Goal: Transaction & Acquisition: Purchase product/service

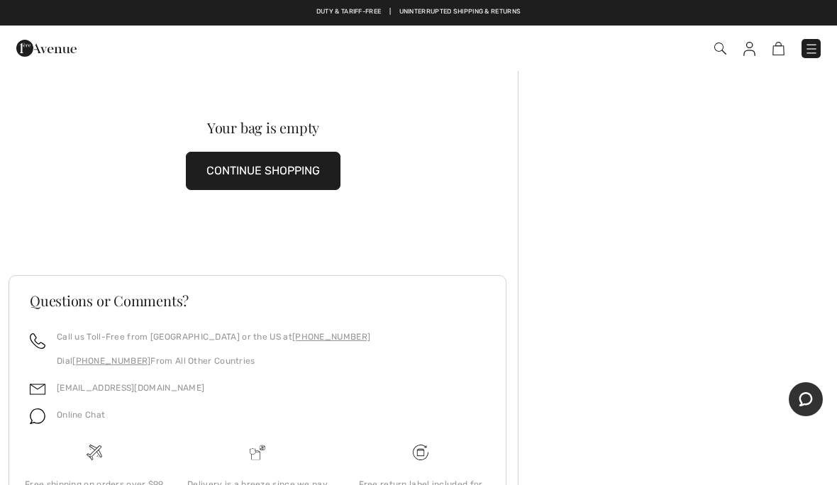
click at [221, 167] on button "CONTINUE SHOPPING" at bounding box center [263, 171] width 155 height 38
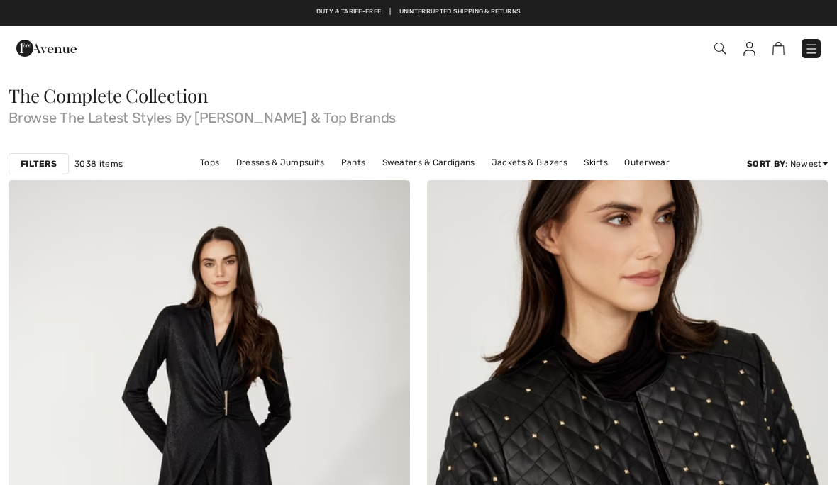
checkbox input "true"
click at [721, 43] on img at bounding box center [720, 49] width 12 height 12
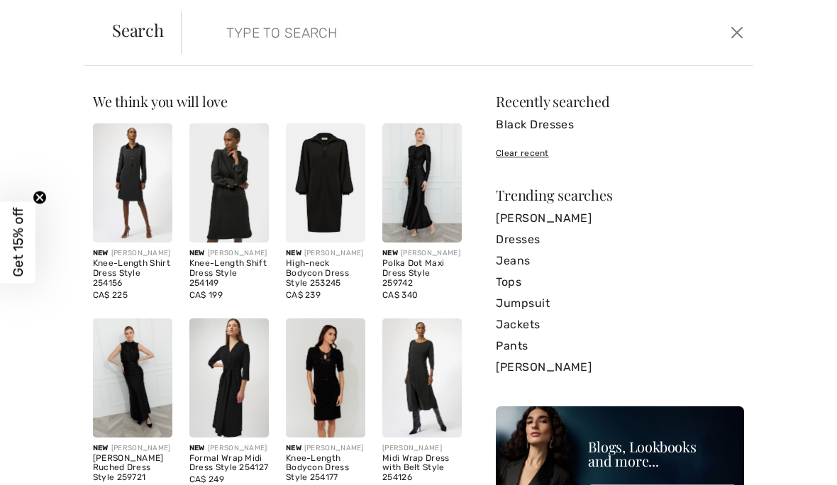
click at [116, 233] on img at bounding box center [132, 182] width 79 height 119
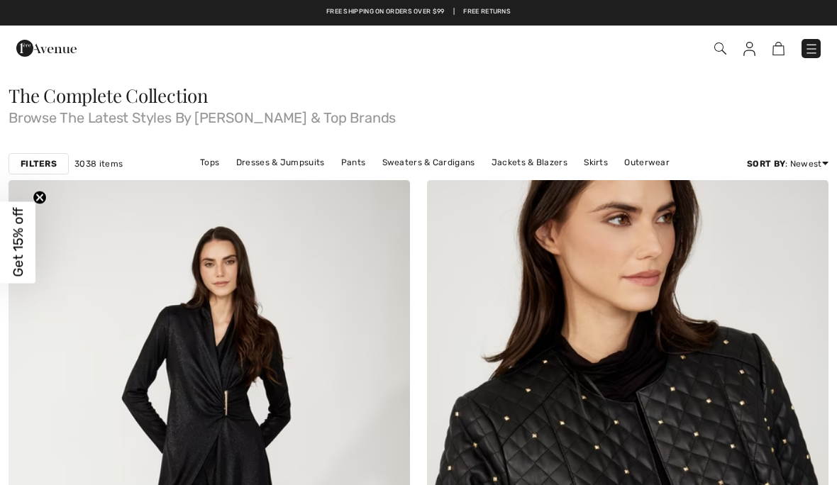
click at [717, 46] on img at bounding box center [720, 49] width 12 height 12
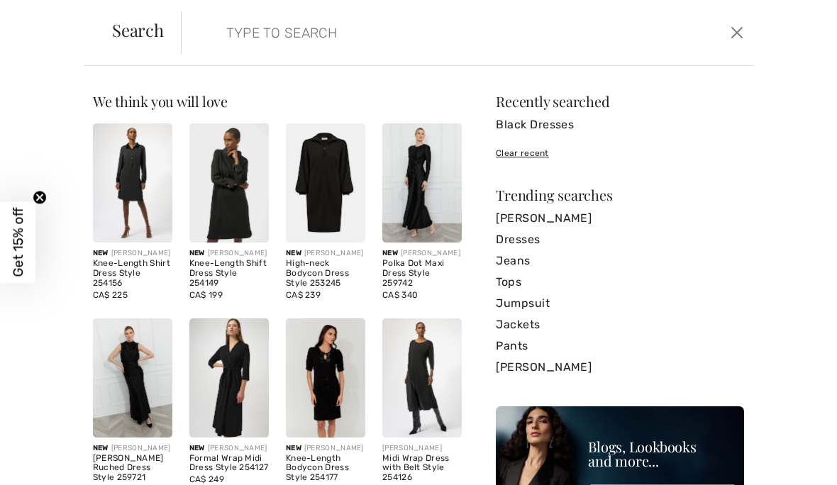
click at [178, 25] on div "Search" at bounding box center [138, 32] width 86 height 23
click at [187, 48] on form "Clear" at bounding box center [454, 32] width 546 height 43
click at [187, 54] on div "Search Clear" at bounding box center [419, 33] width 670 height 66
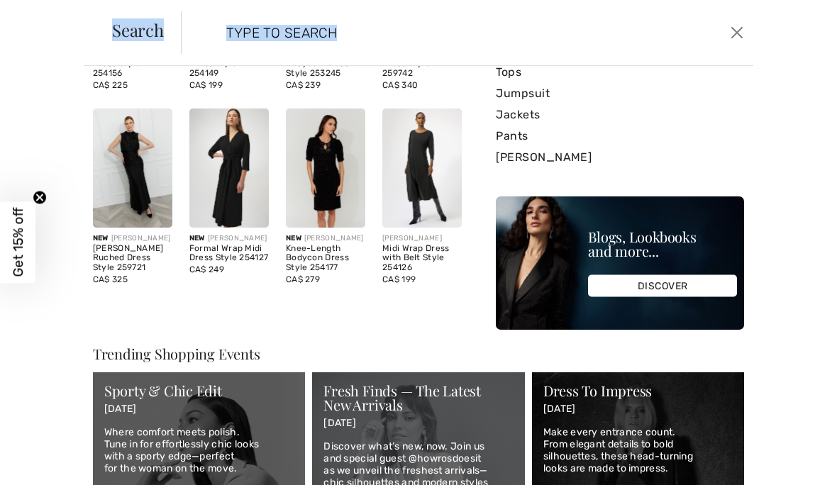
scroll to position [214, 0]
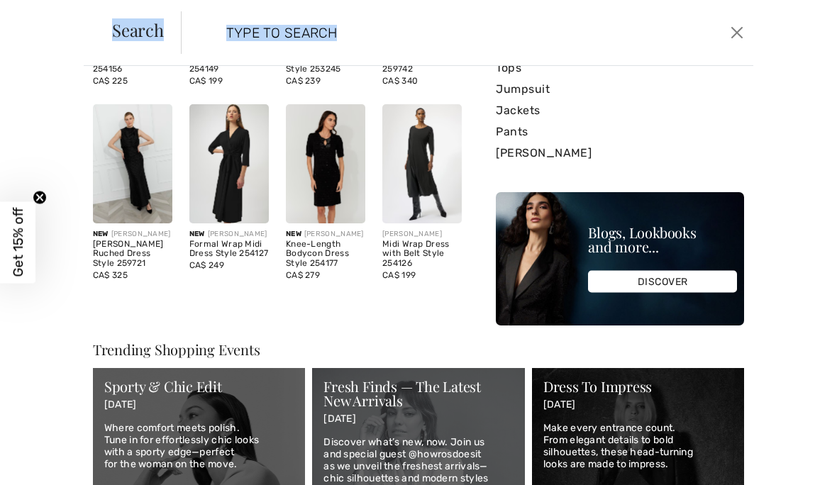
click at [224, 201] on img at bounding box center [228, 163] width 79 height 119
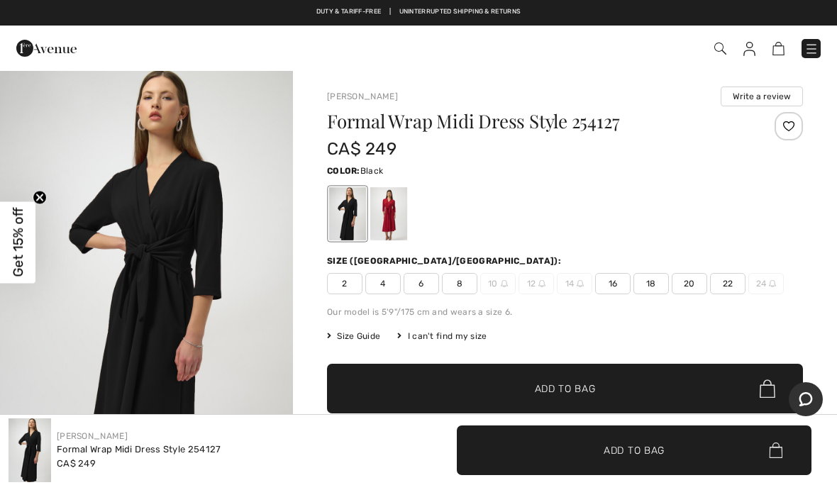
click at [721, 37] on div "Checkout" at bounding box center [591, 48] width 482 height 29
click at [726, 49] on img at bounding box center [720, 49] width 12 height 12
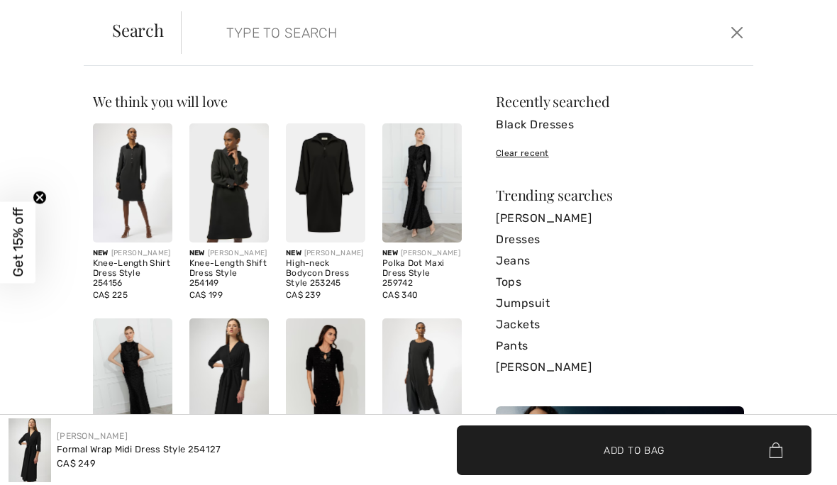
click at [204, 50] on form "Clear" at bounding box center [454, 32] width 546 height 43
click at [315, 213] on img at bounding box center [325, 182] width 79 height 119
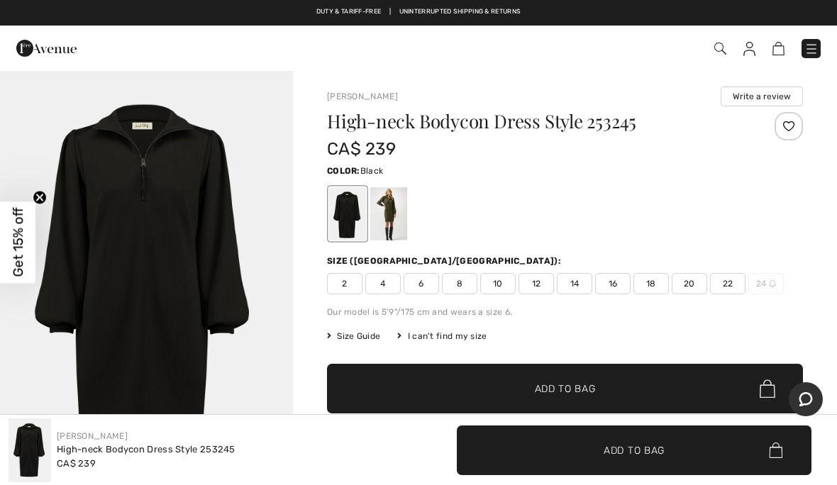
click at [814, 44] on img at bounding box center [811, 49] width 14 height 14
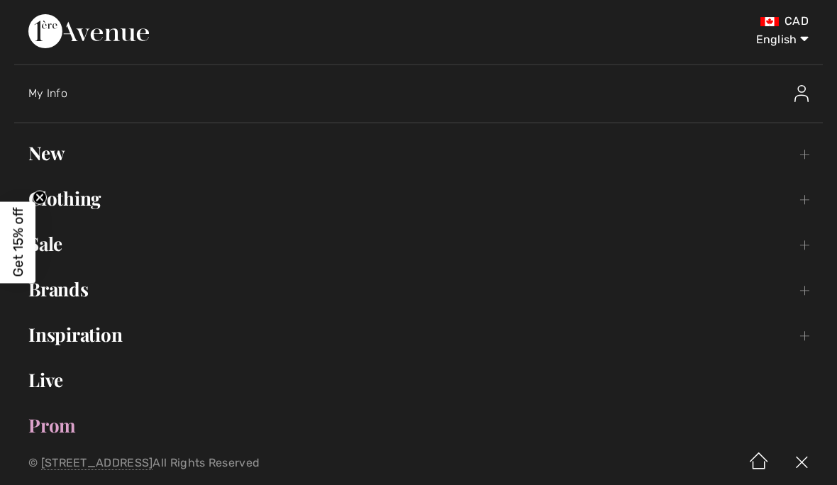
click at [95, 221] on ul "Hi, [PERSON_NAME]! 170 Reward points Open submenu New Toggle submenu View All T…" at bounding box center [418, 290] width 809 height 304
click at [82, 194] on link "Clothing Toggle submenu" at bounding box center [418, 198] width 809 height 31
click at [77, 223] on ul "Hi, Sharon! 170 Reward points Open submenu New Toggle submenu View All Tops Dre…" at bounding box center [418, 290] width 809 height 304
click at [97, 198] on link "Clothing Toggle submenu" at bounding box center [418, 198] width 809 height 31
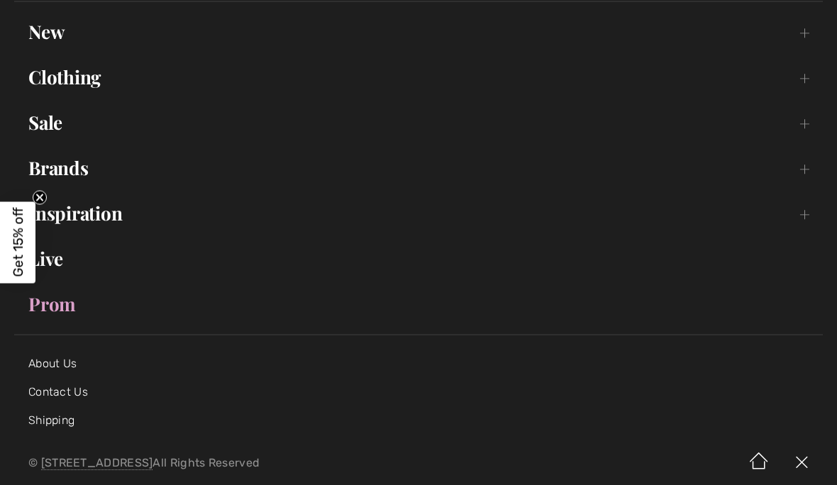
scroll to position [155, 0]
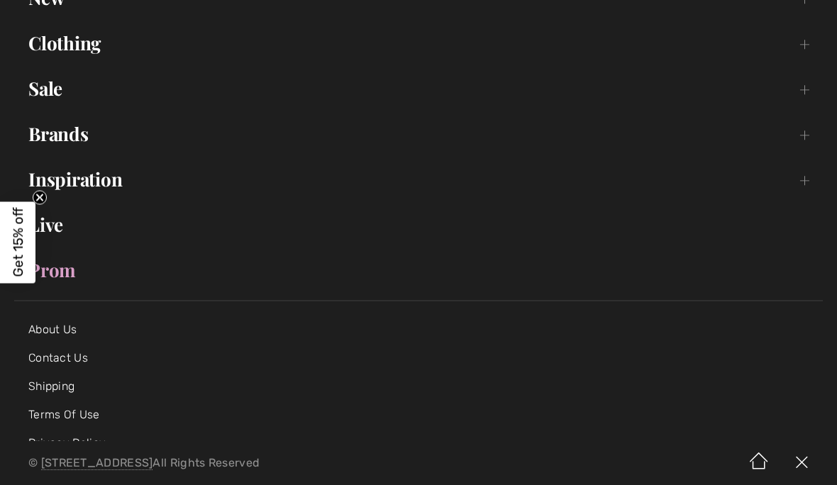
click at [69, 55] on link "Clothing Toggle submenu" at bounding box center [418, 43] width 809 height 31
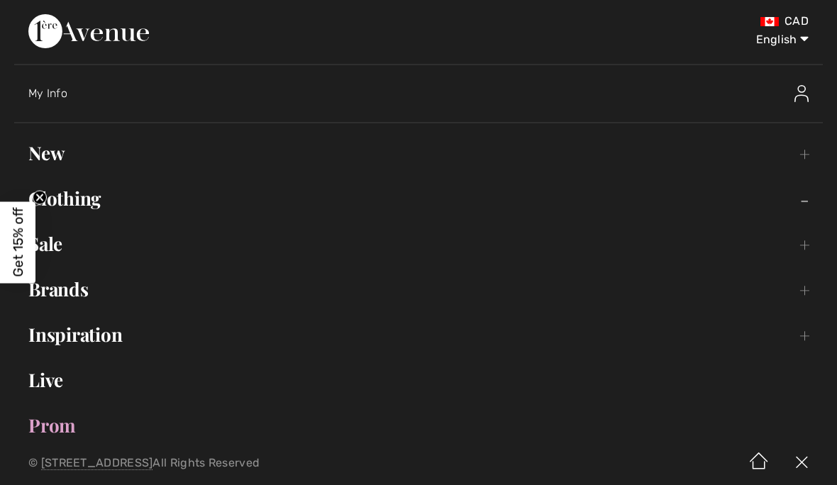
scroll to position [0, 0]
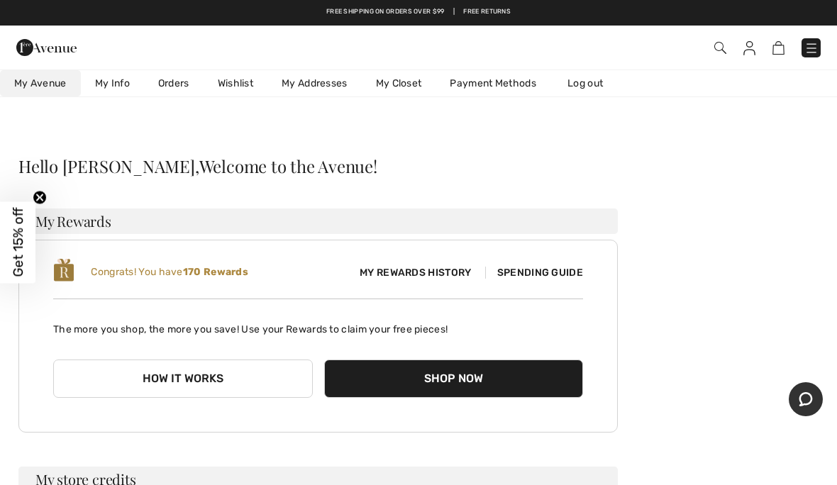
click at [497, 381] on button "Shop Now" at bounding box center [454, 379] width 260 height 38
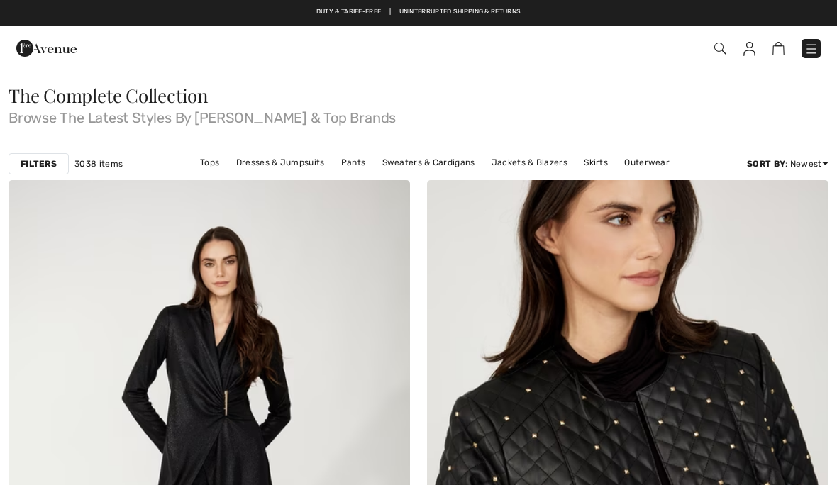
checkbox input "true"
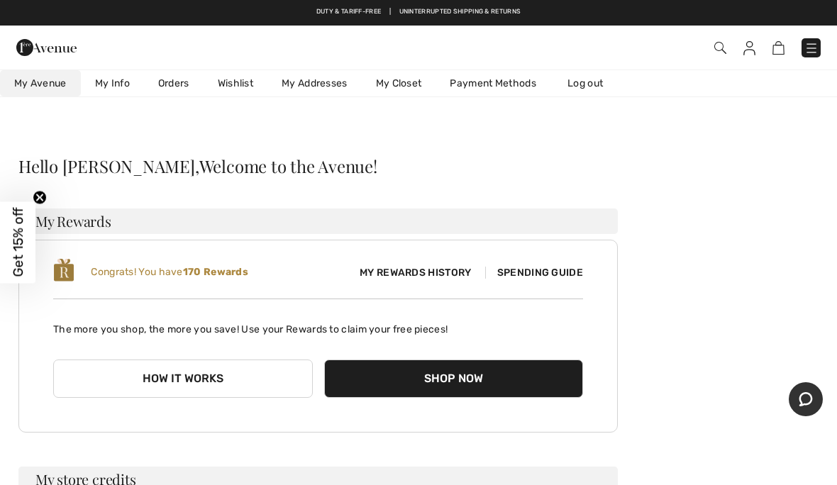
click at [554, 272] on span "Spending Guide" at bounding box center [534, 273] width 98 height 12
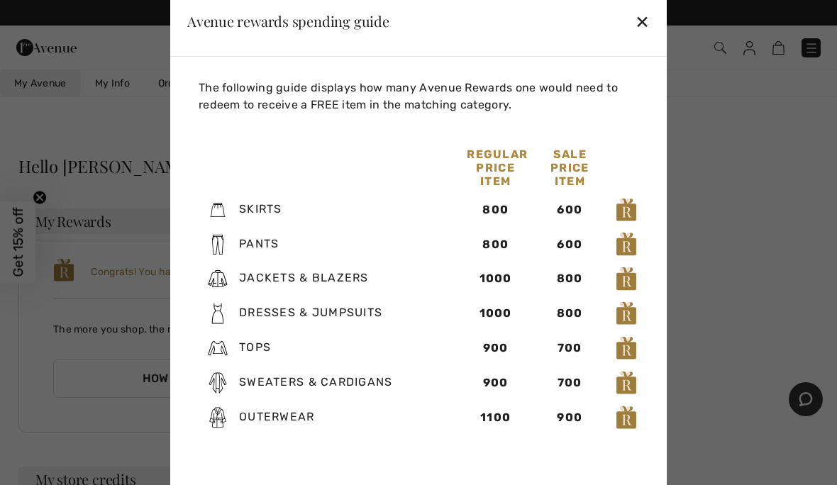
click at [648, 17] on div "✕" at bounding box center [642, 21] width 15 height 30
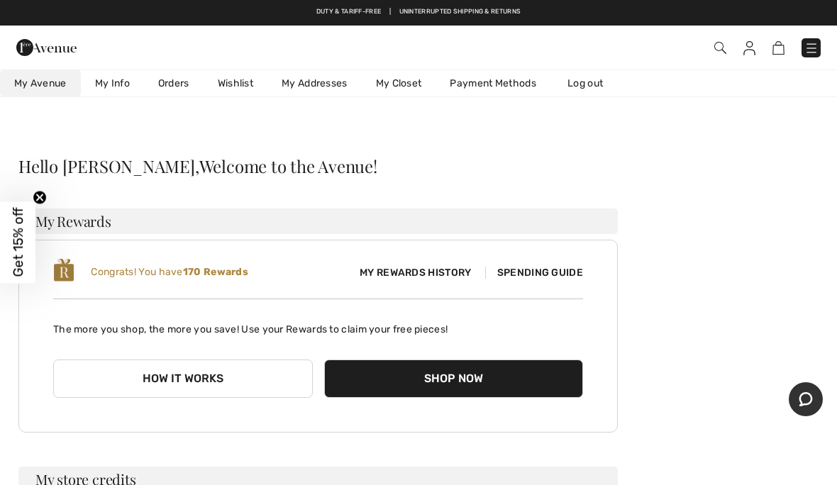
click at [167, 72] on link "Orders" at bounding box center [174, 83] width 60 height 26
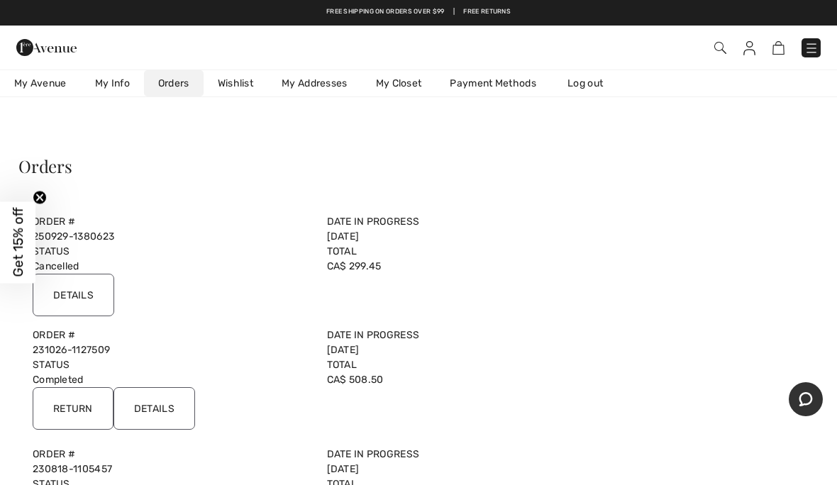
click at [804, 51] on img at bounding box center [811, 48] width 14 height 14
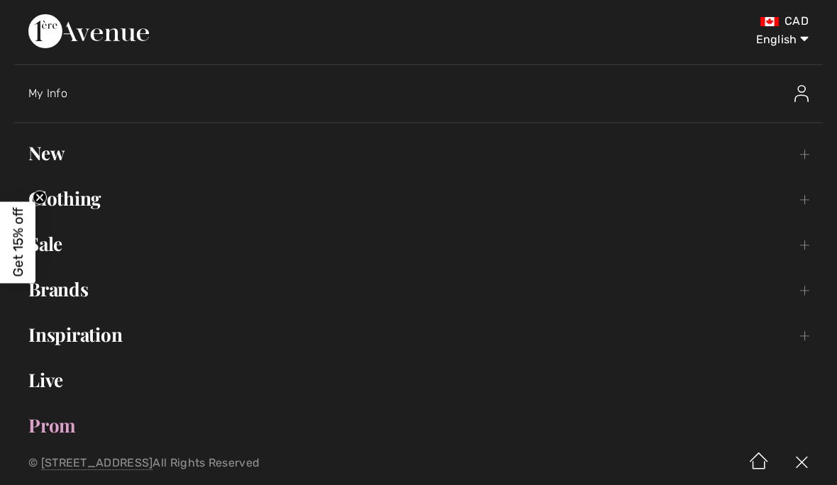
click at [806, 199] on link "Clothing Toggle submenu" at bounding box center [418, 198] width 809 height 31
click at [26, 251] on span "Get 15% off" at bounding box center [18, 243] width 16 height 70
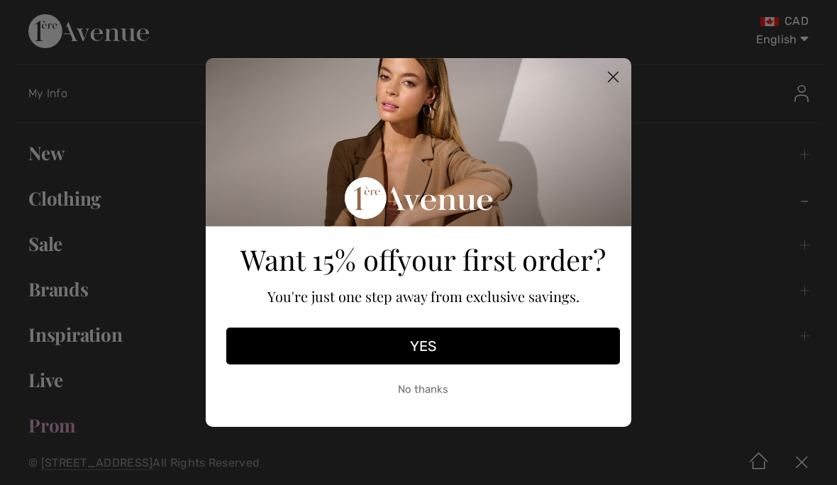
click at [612, 72] on circle "Close dialog" at bounding box center [612, 76] width 23 height 23
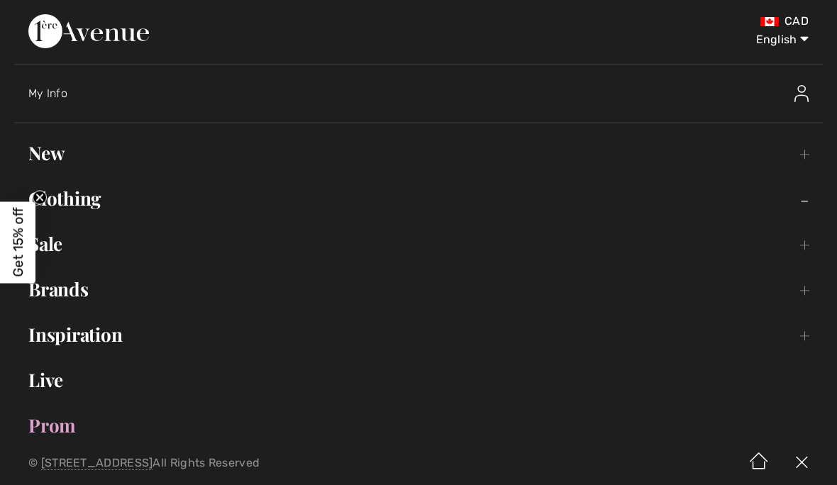
click at [35, 194] on circle "Close teaser" at bounding box center [39, 197] width 13 height 13
click at [57, 152] on link "New Toggle submenu" at bounding box center [418, 153] width 809 height 31
click at [63, 155] on link "New Toggle submenu" at bounding box center [418, 153] width 809 height 31
click at [61, 164] on link "New Toggle submenu" at bounding box center [418, 153] width 809 height 31
click at [56, 152] on link "New Toggle submenu" at bounding box center [418, 153] width 809 height 31
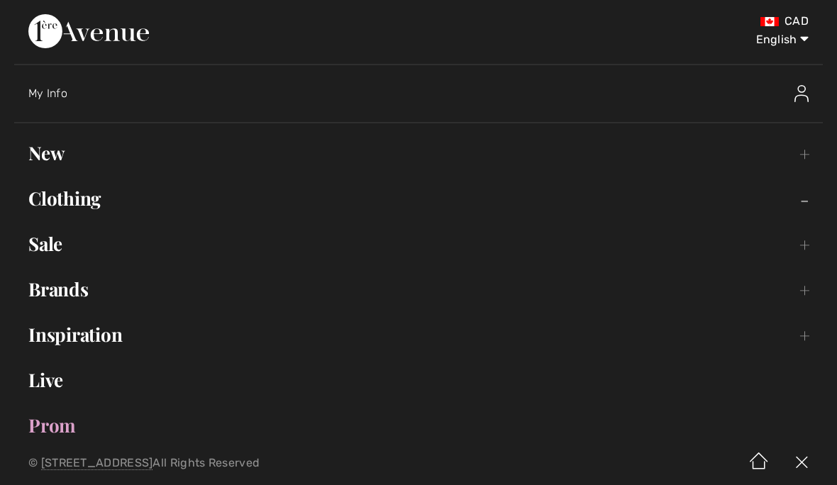
click at [35, 156] on link "New Toggle submenu" at bounding box center [418, 153] width 809 height 31
click at [61, 213] on link "Clothing Toggle submenu" at bounding box center [418, 198] width 809 height 31
click at [63, 224] on ul "Hi, Sharon! 170 Reward points Open submenu New Toggle submenu View All Tops Dre…" at bounding box center [418, 290] width 809 height 304
click at [51, 255] on link "Sale Toggle submenu" at bounding box center [418, 243] width 809 height 31
click at [50, 293] on link "Brands Open submenu" at bounding box center [418, 289] width 809 height 31
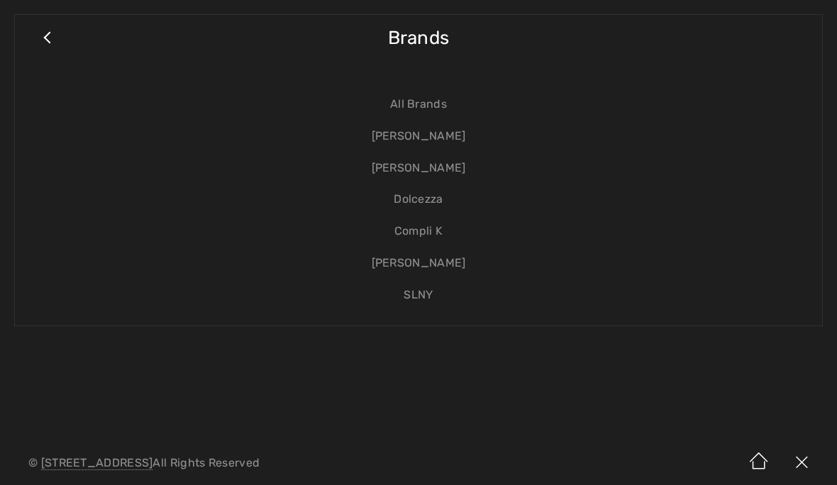
click at [417, 106] on link "All Brands" at bounding box center [418, 105] width 779 height 32
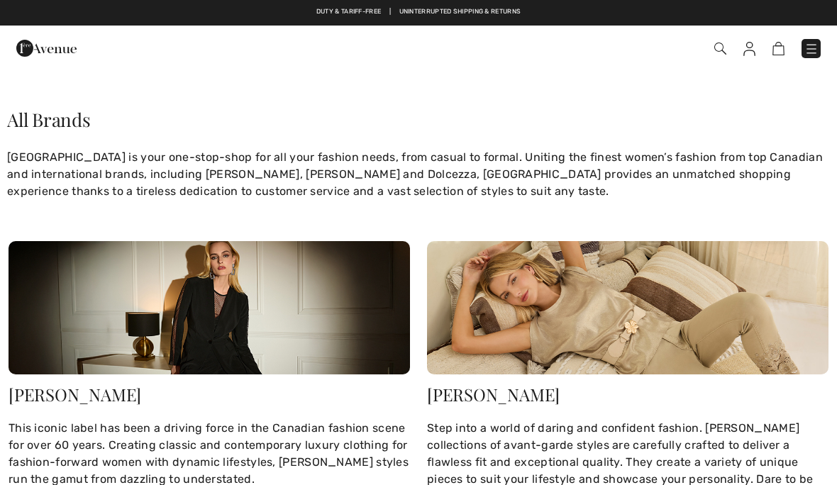
checkbox input "true"
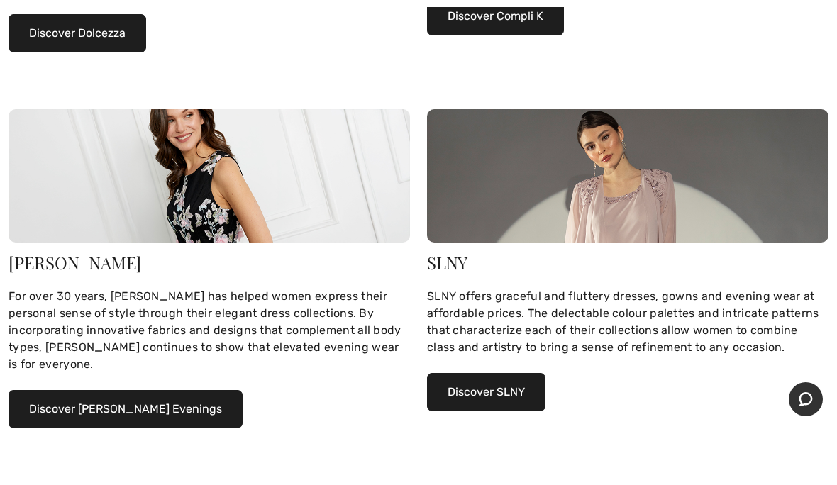
scroll to position [885, 0]
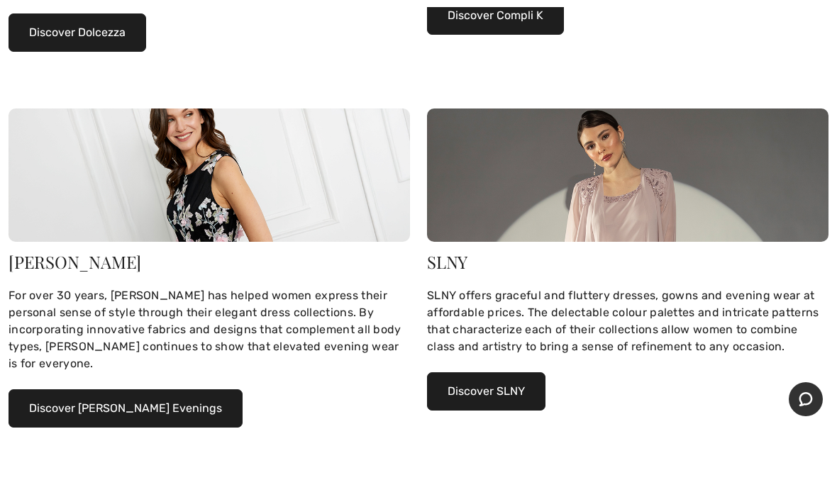
click at [68, 392] on button "Discover Alex Evenings" at bounding box center [126, 408] width 234 height 38
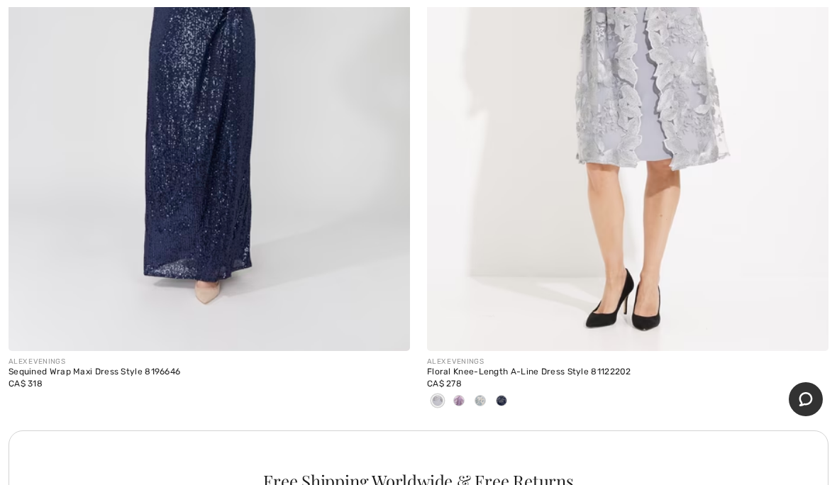
scroll to position [8172, 0]
click at [456, 394] on span at bounding box center [458, 399] width 11 height 11
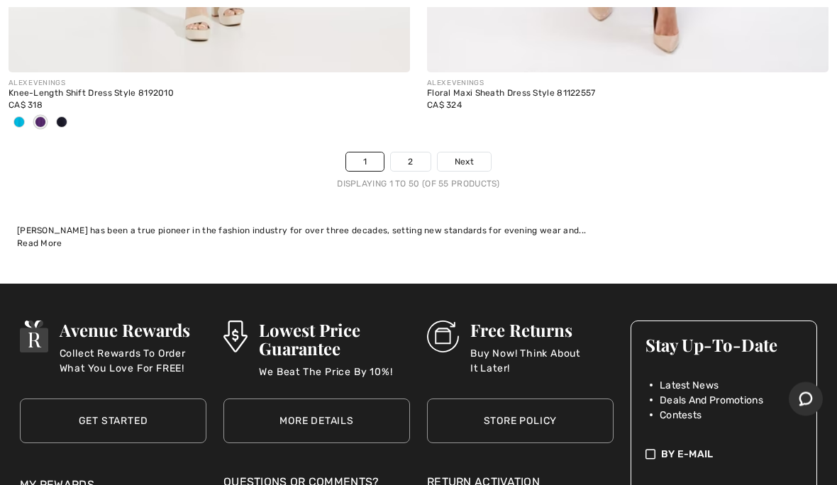
scroll to position [17588, 0]
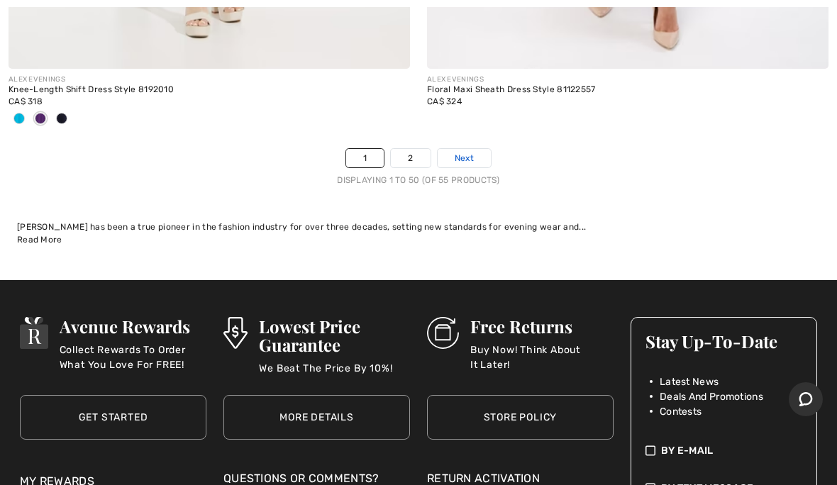
click at [468, 152] on span "Next" at bounding box center [464, 158] width 19 height 13
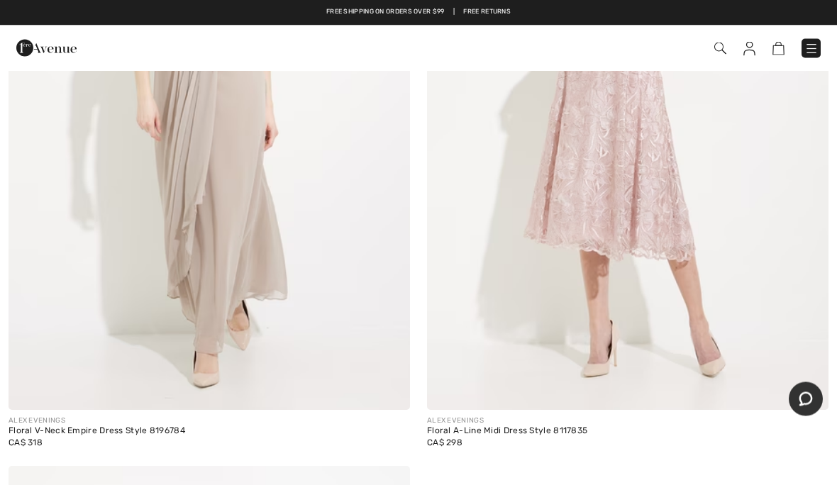
scroll to position [1216, 0]
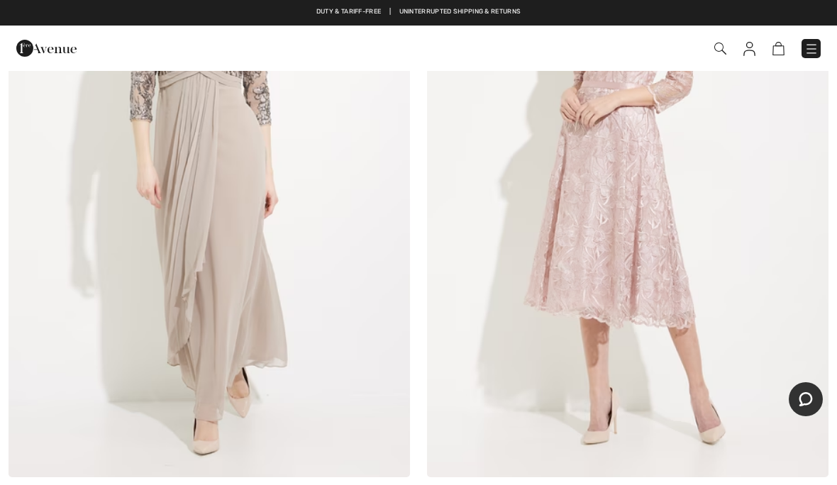
click at [754, 37] on div "Checkout" at bounding box center [591, 48] width 482 height 29
click at [717, 48] on img at bounding box center [720, 49] width 12 height 12
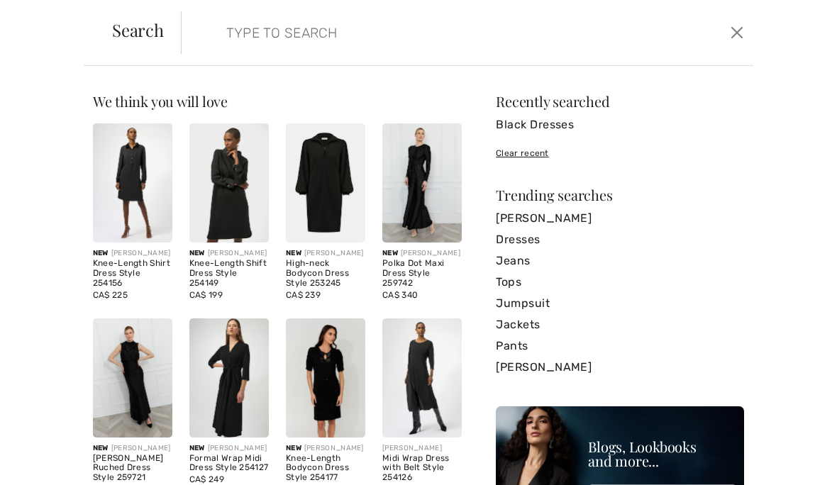
scroll to position [0, 0]
click at [195, 45] on form "Clear" at bounding box center [454, 32] width 546 height 43
click at [227, 44] on input "search" at bounding box center [408, 32] width 384 height 43
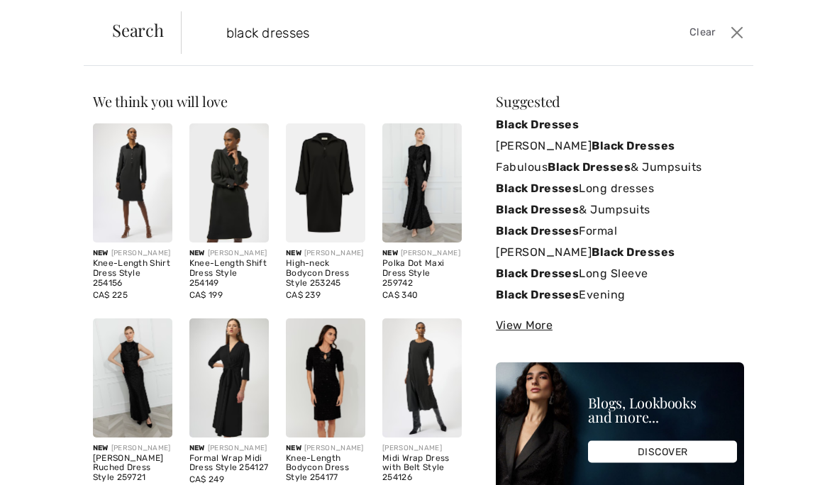
type input "black dresses"
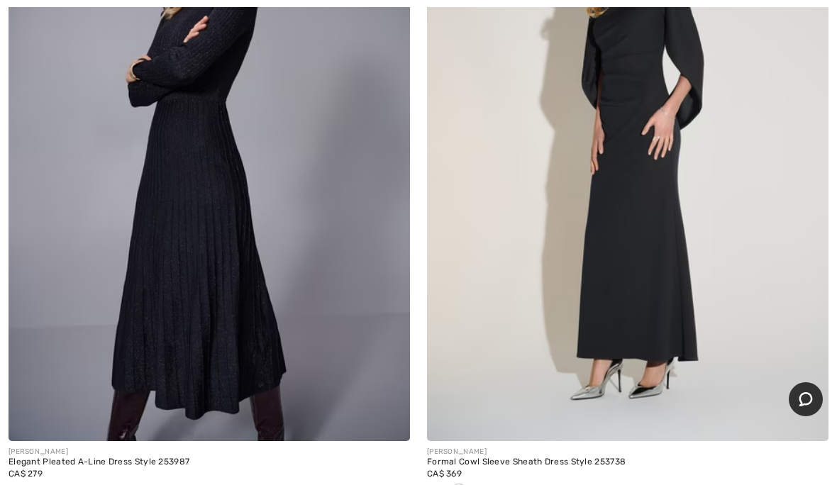
scroll to position [15470, 0]
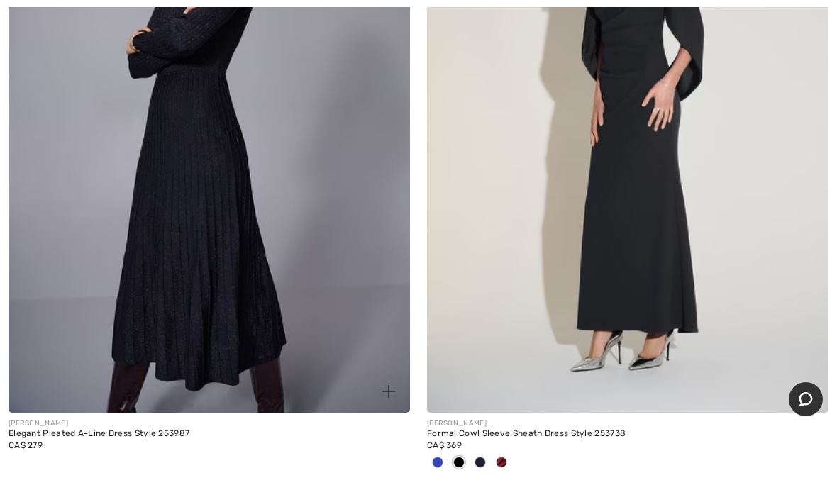
click at [110, 309] on img at bounding box center [209, 112] width 401 height 602
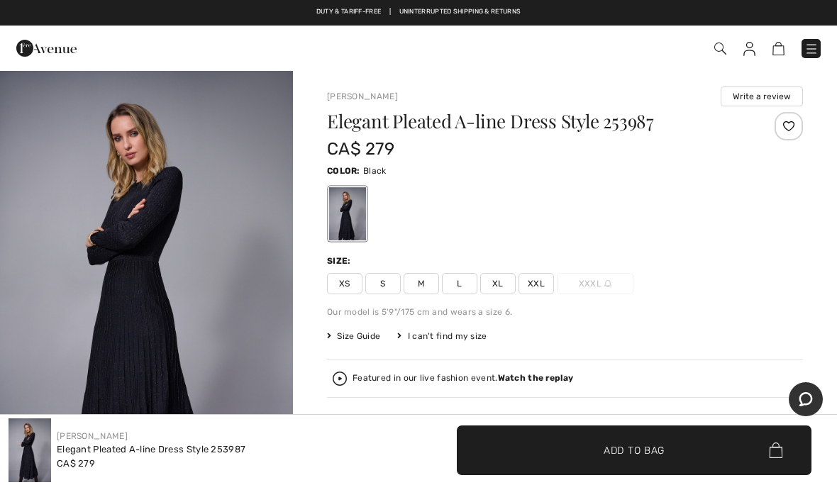
click at [545, 284] on span "XXL" at bounding box center [535, 283] width 35 height 21
click at [677, 452] on span "✔ Added to Bag Add to Bag" at bounding box center [634, 451] width 355 height 50
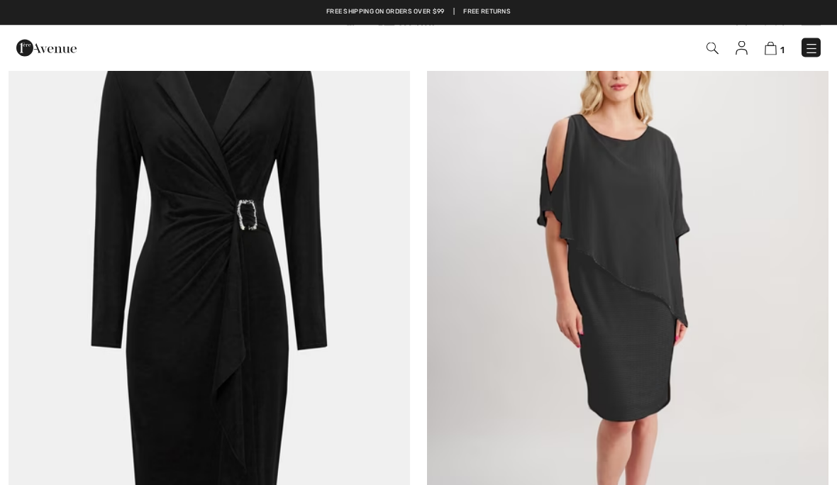
scroll to position [16761, 0]
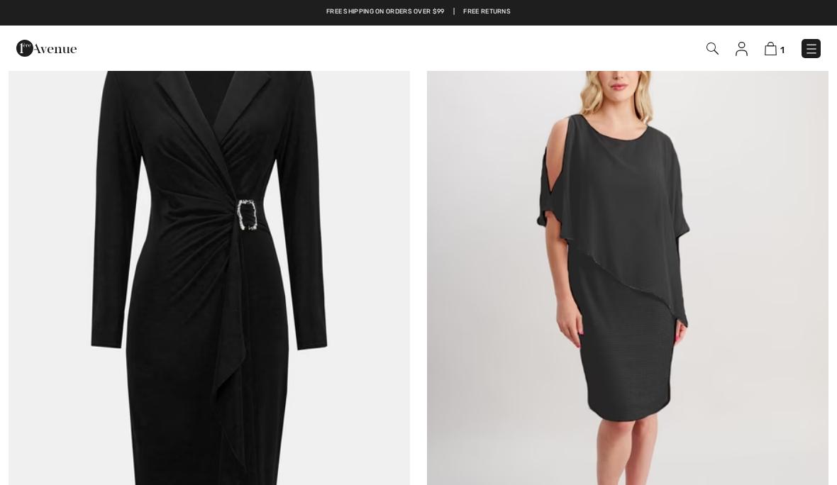
click at [209, 208] on img at bounding box center [209, 292] width 401 height 602
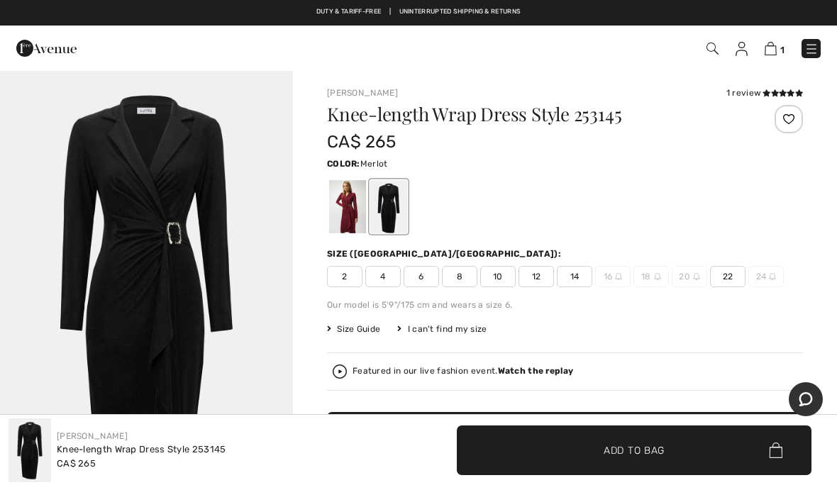
click at [343, 215] on div at bounding box center [347, 206] width 37 height 53
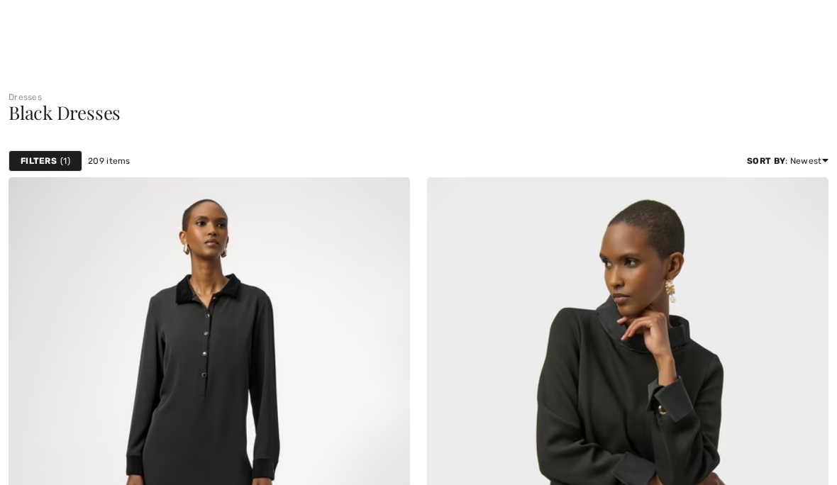
checkbox input "true"
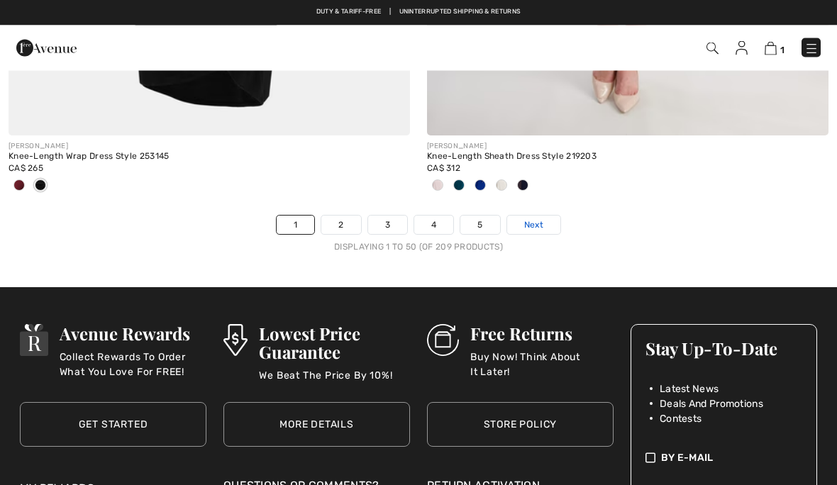
scroll to position [17218, 0]
click at [540, 216] on link "Next" at bounding box center [533, 225] width 53 height 18
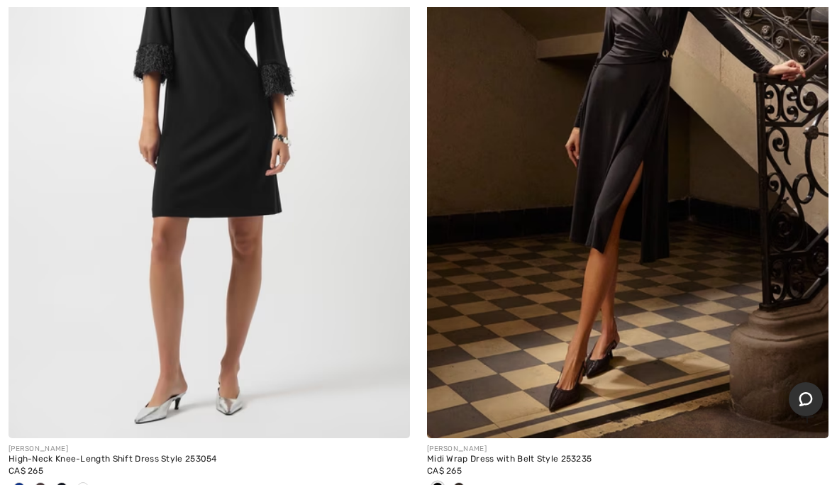
scroll to position [3024, 0]
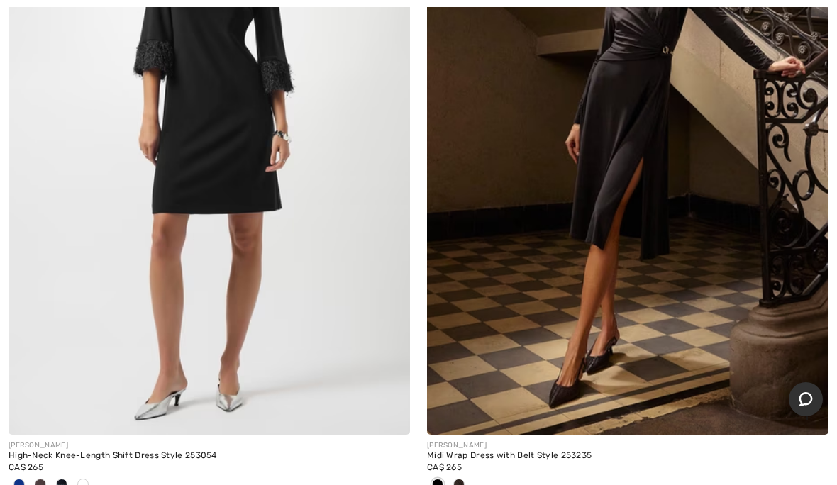
click at [614, 170] on img at bounding box center [627, 134] width 401 height 602
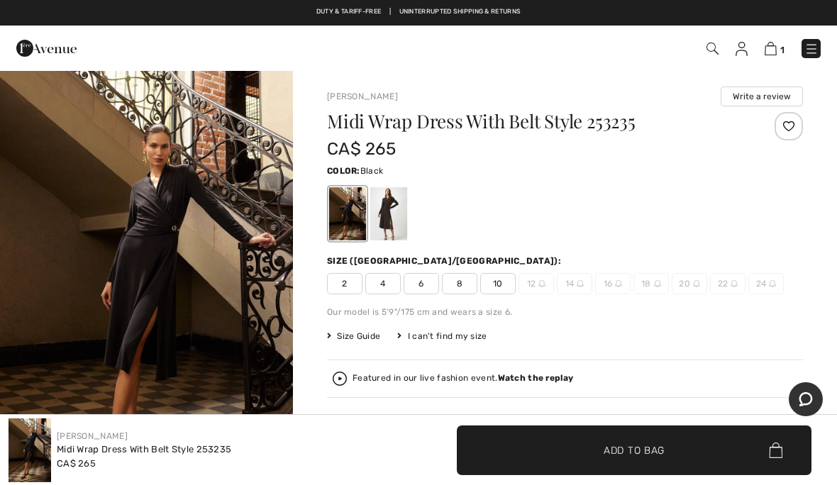
click at [384, 208] on div at bounding box center [388, 213] width 37 height 53
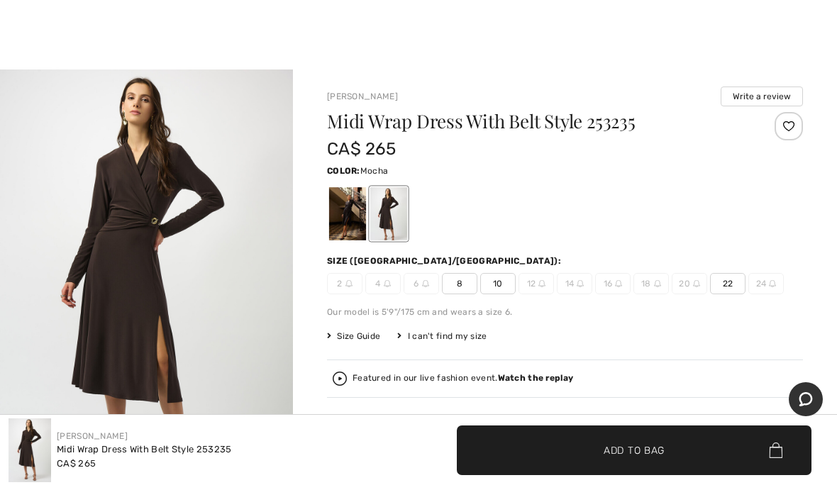
scroll to position [28, 0]
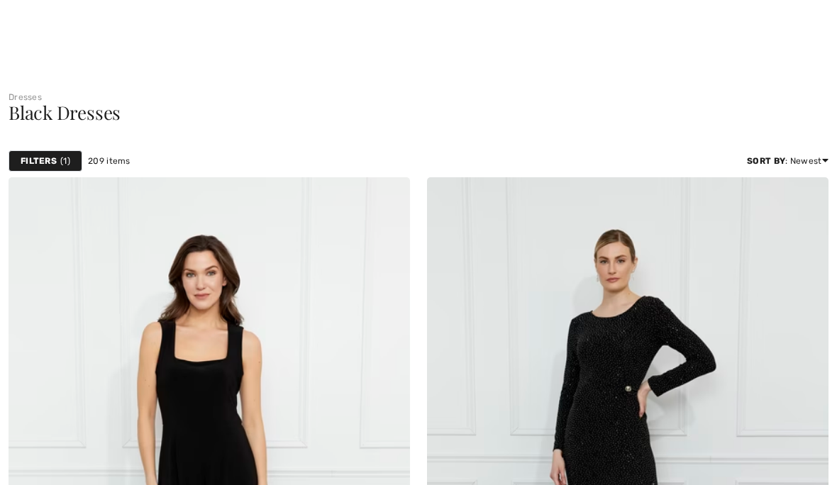
checkbox input "true"
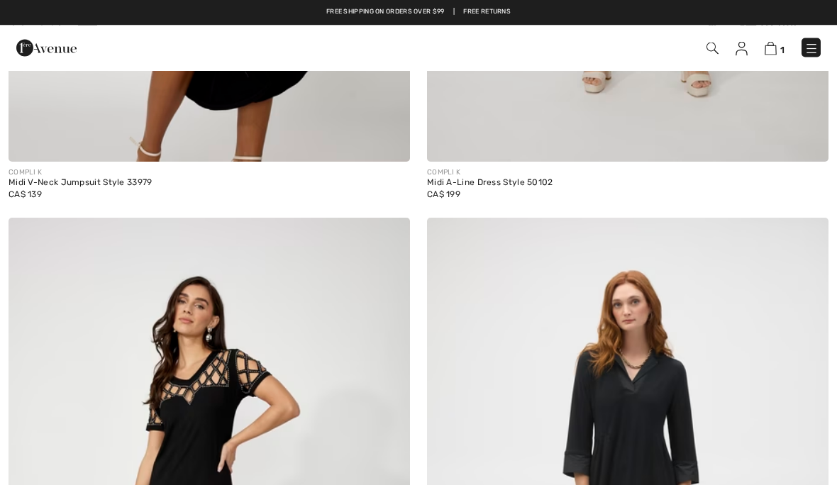
scroll to position [10933, 0]
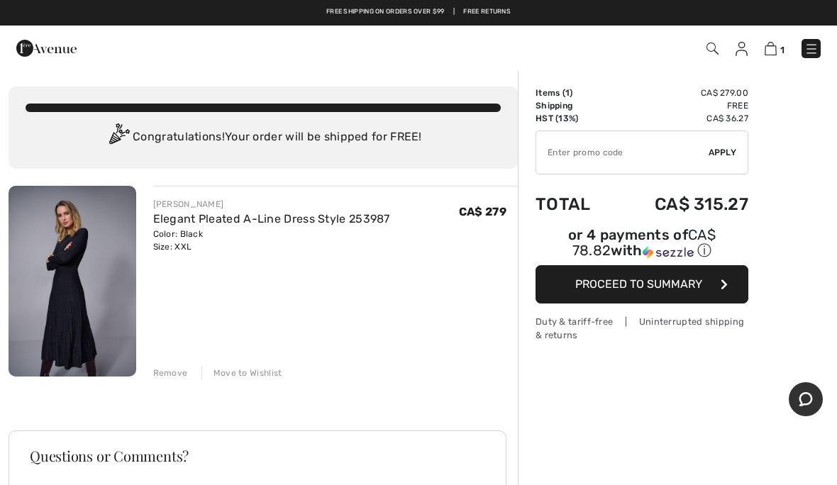
scroll to position [62, 0]
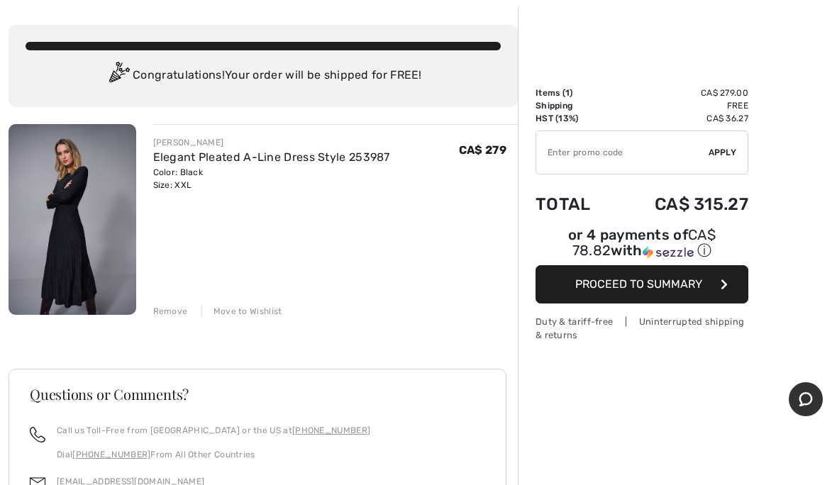
click at [594, 154] on input "TEXT" at bounding box center [622, 152] width 172 height 43
click at [644, 157] on input "TEXT" at bounding box center [622, 152] width 172 height 43
paste input "OC215678DC"
type input "OC215678DC"
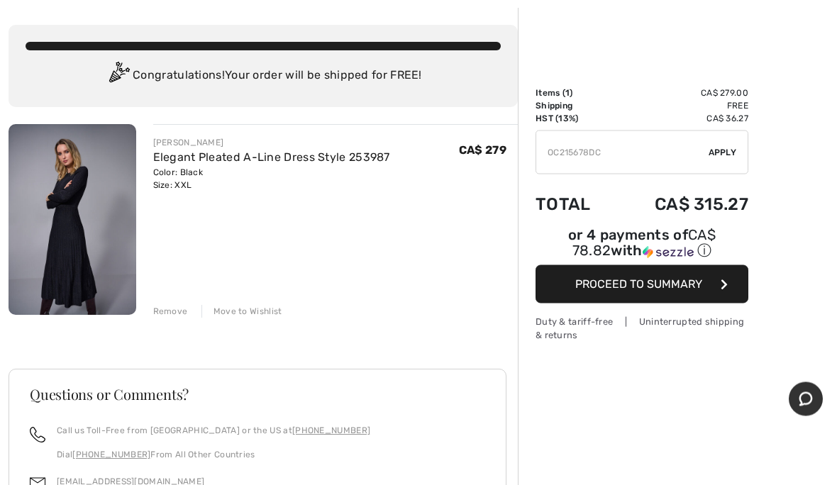
click at [719, 151] on span "Apply" at bounding box center [723, 152] width 28 height 13
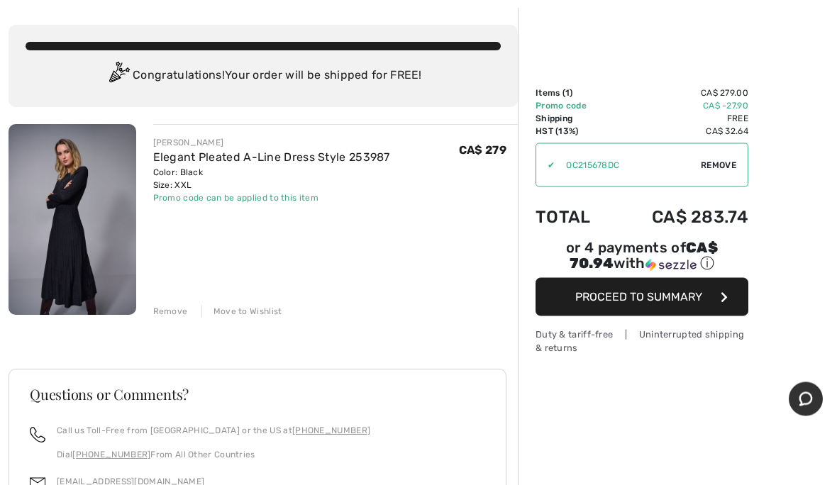
scroll to position [62, 0]
click at [711, 306] on button "Proceed to Summary" at bounding box center [642, 297] width 213 height 38
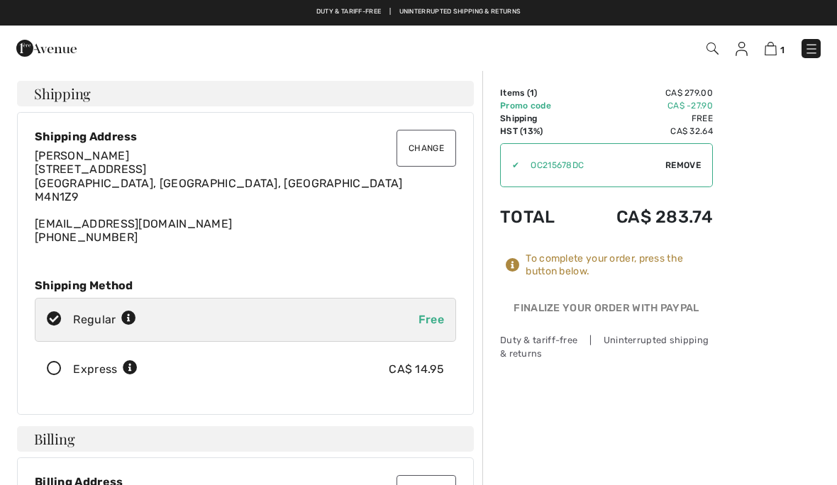
checkbox input "true"
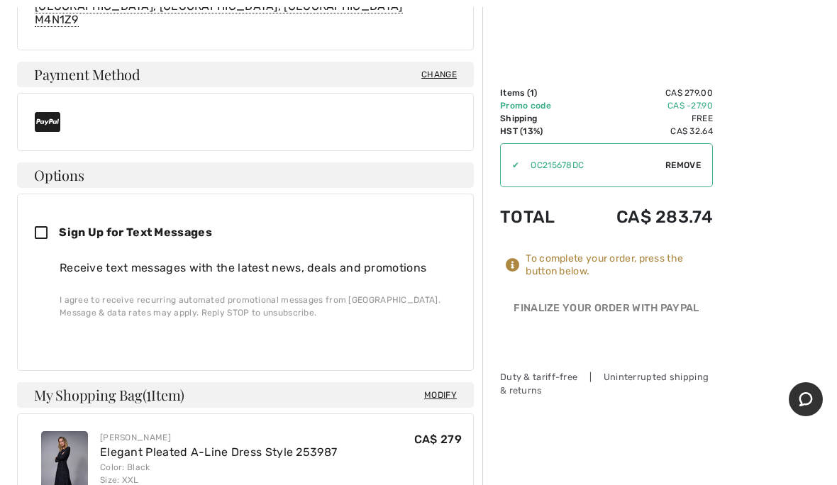
scroll to position [584, 0]
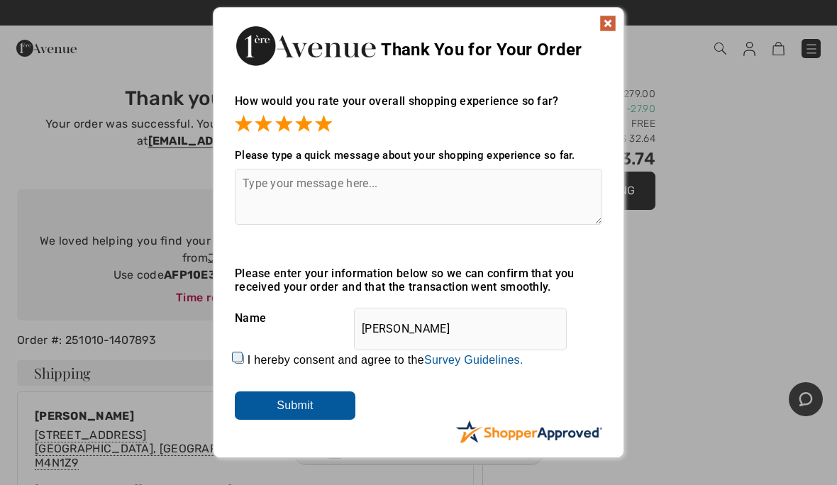
click at [609, 18] on img at bounding box center [607, 23] width 17 height 17
